Goal: Check status: Check status

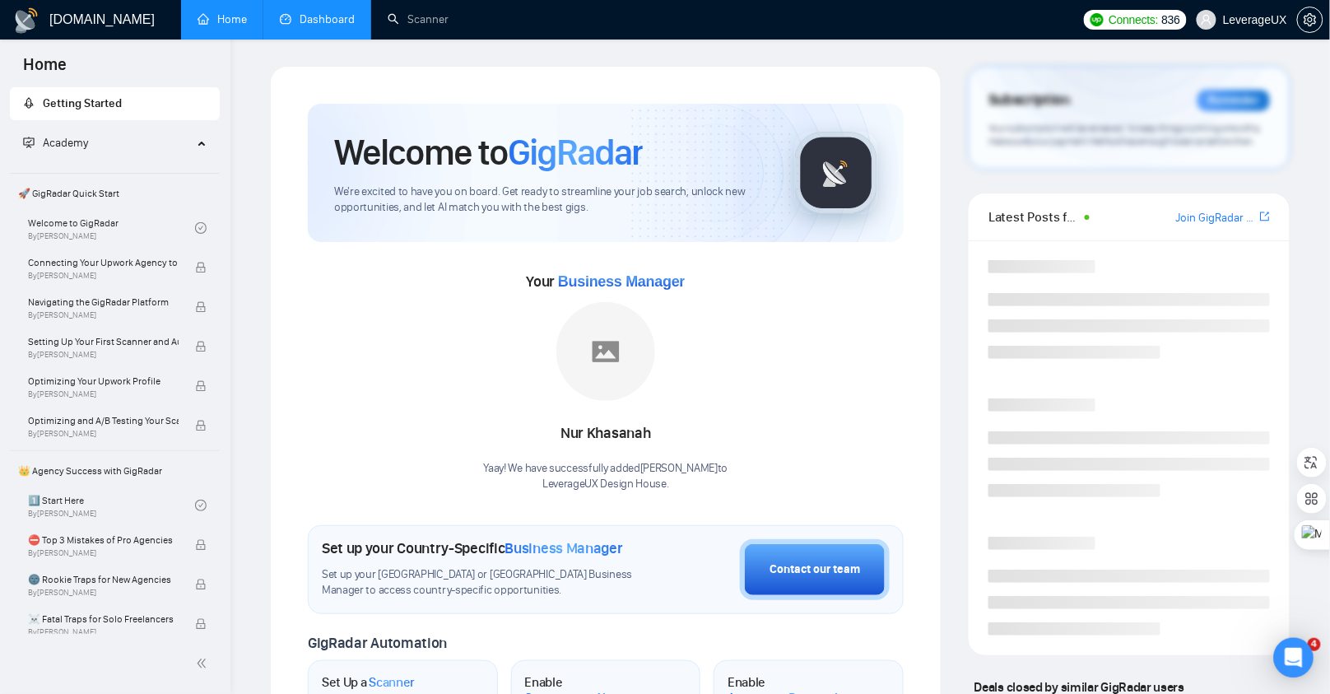
click at [308, 25] on link "Dashboard" at bounding box center [317, 19] width 75 height 14
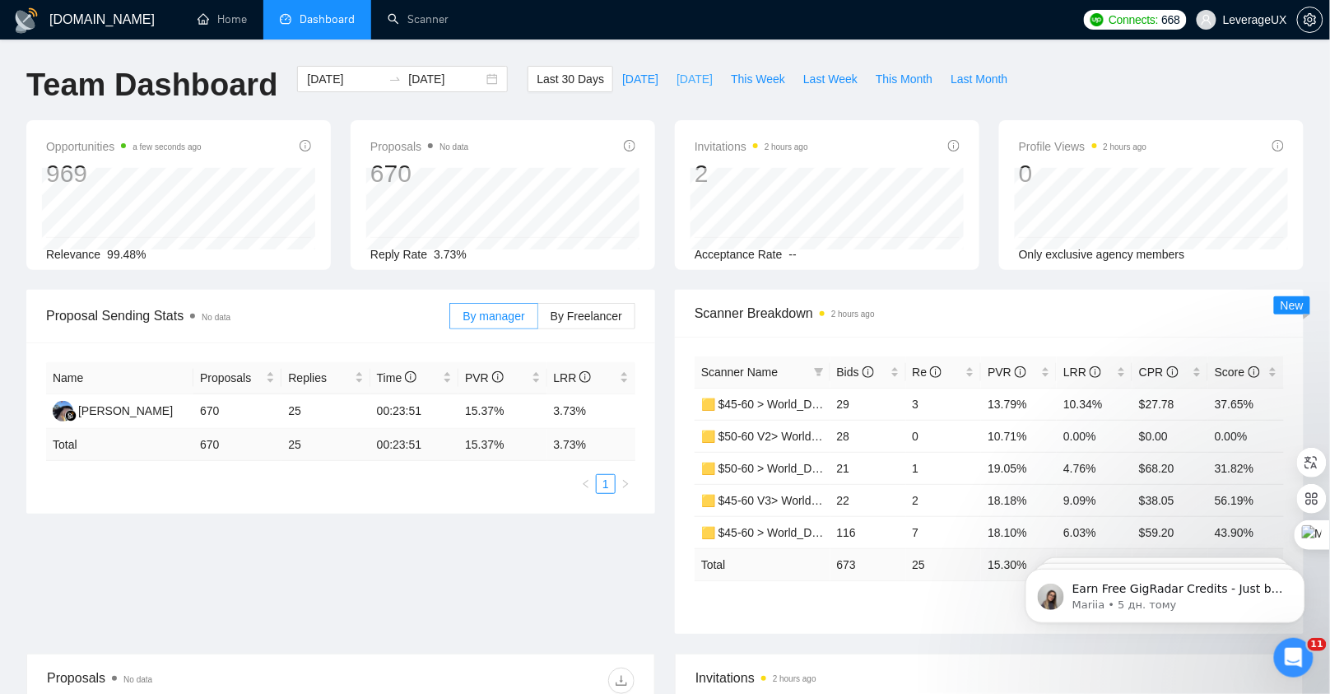
click at [689, 78] on span "[DATE]" at bounding box center [694, 79] width 36 height 18
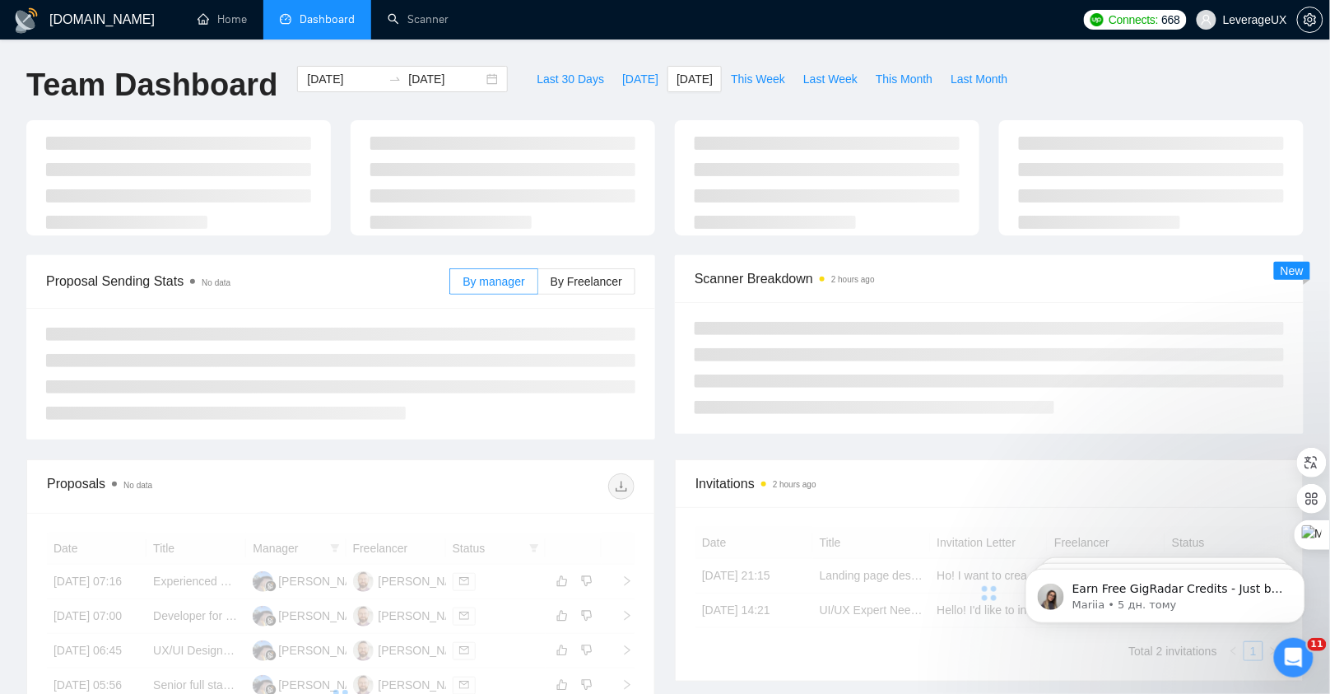
type input "[DATE]"
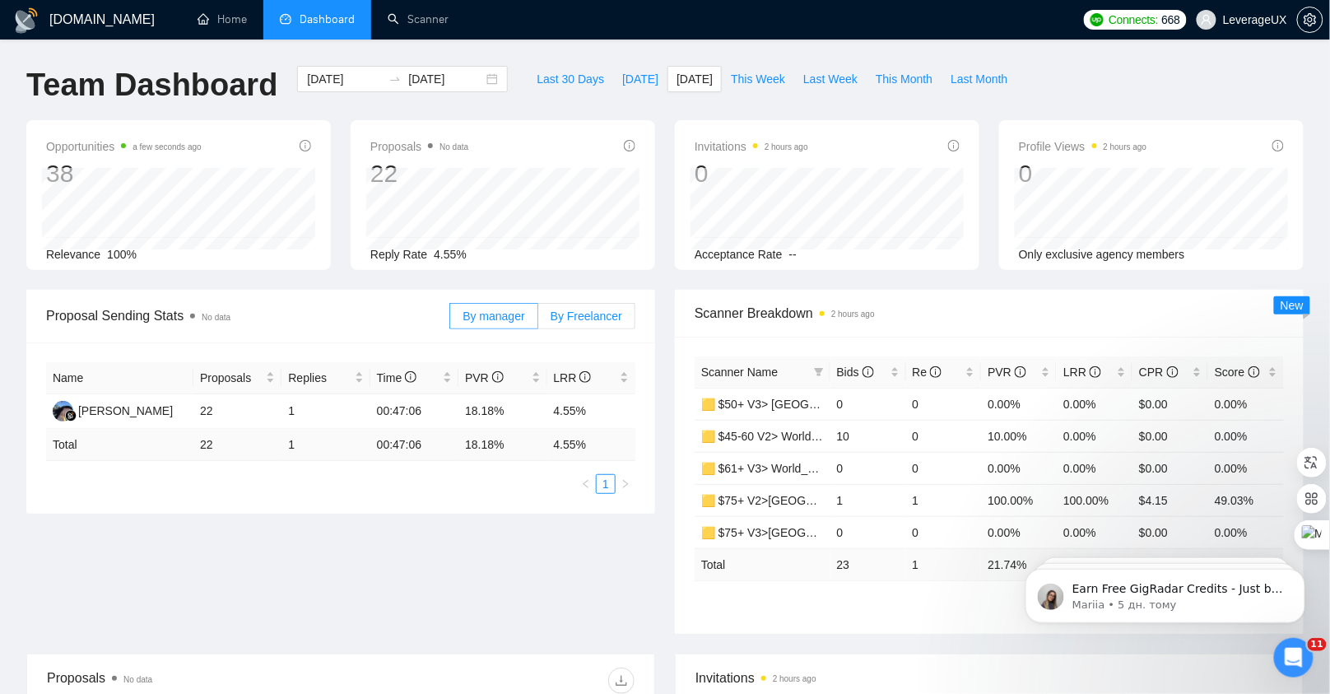
click at [612, 314] on span "By Freelancer" at bounding box center [586, 315] width 72 height 13
click at [538, 320] on input "By Freelancer" at bounding box center [538, 320] width 0 height 0
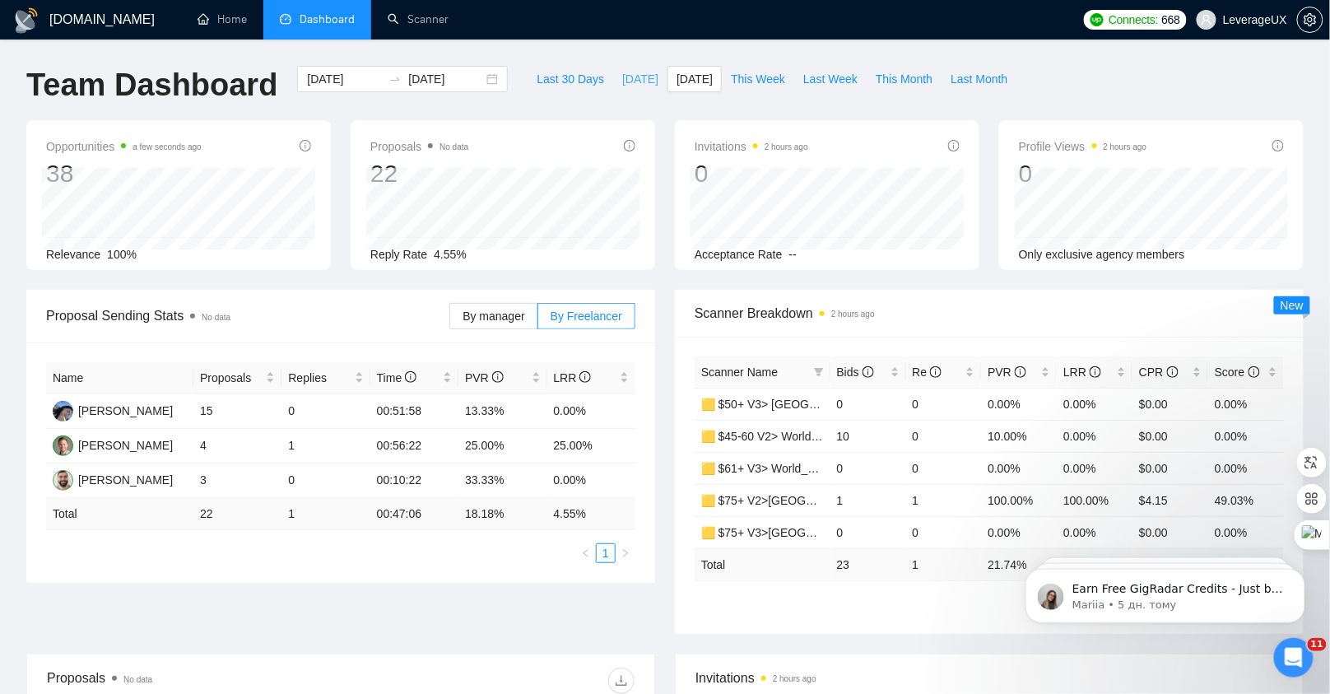
click at [628, 74] on span "[DATE]" at bounding box center [640, 79] width 36 height 18
type input "[DATE]"
